Goal: Check status

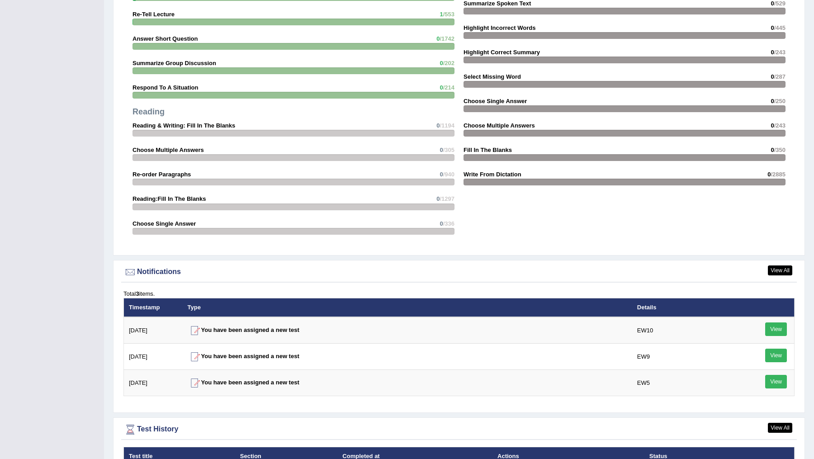
scroll to position [915, 0]
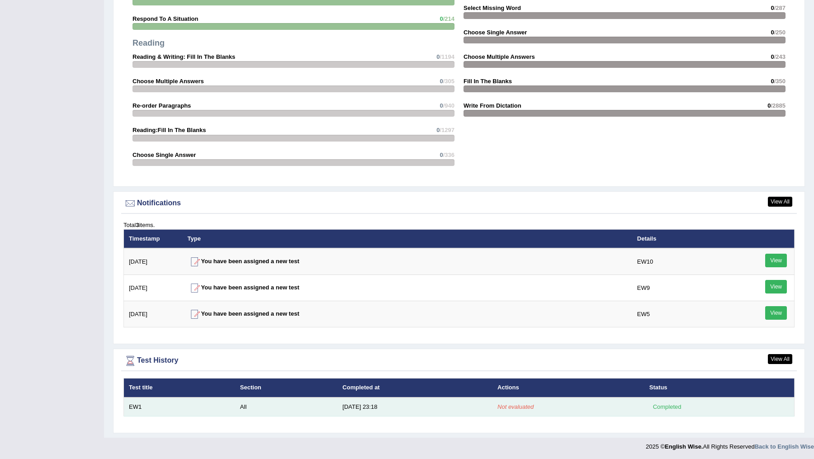
click at [513, 405] on em "Not evaluated" at bounding box center [515, 406] width 36 height 7
click at [669, 410] on div "Completed" at bounding box center [666, 406] width 35 height 9
click at [663, 403] on div "Completed" at bounding box center [666, 406] width 35 height 9
